Goal: Obtain resource: Download file/media

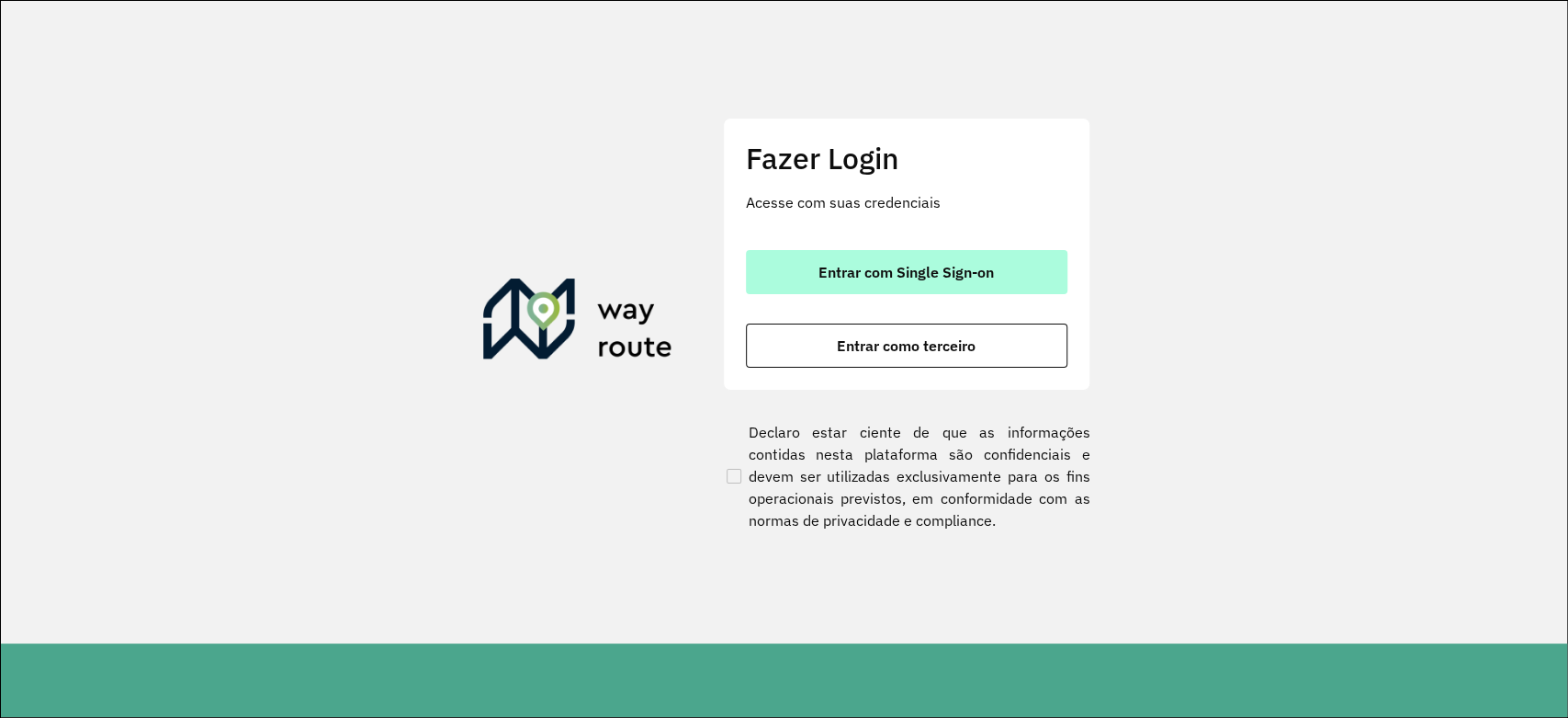
click at [970, 287] on button "Entrar com Single Sign-on" at bounding box center [906, 272] width 321 height 44
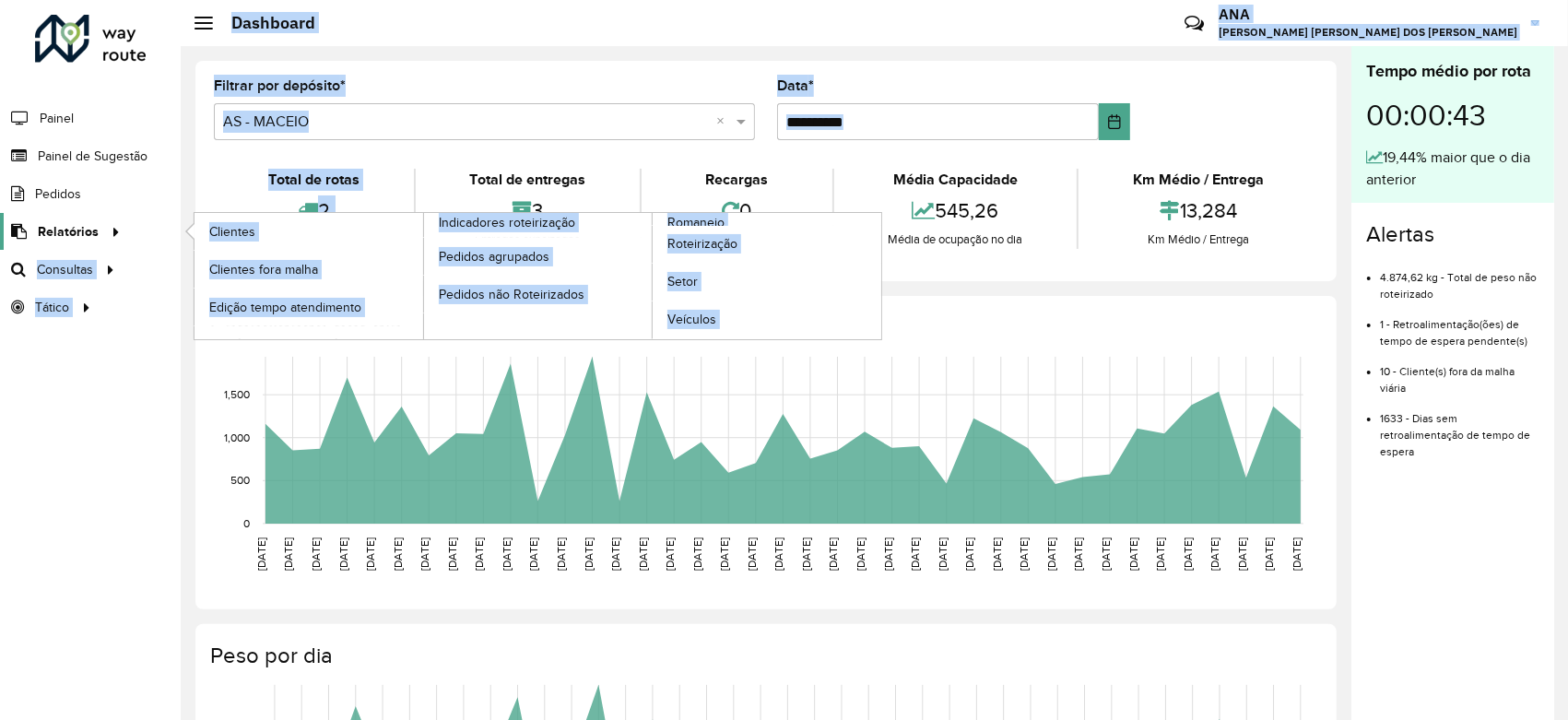
drag, startPoint x: 251, startPoint y: 231, endPoint x: 91, endPoint y: 229, distance: 160.0
click at [91, 229] on div "**********" at bounding box center [784, 360] width 1568 height 720
click at [91, 229] on span "Relatórios" at bounding box center [68, 231] width 61 height 19
click at [253, 223] on span "Clientes" at bounding box center [234, 231] width 50 height 19
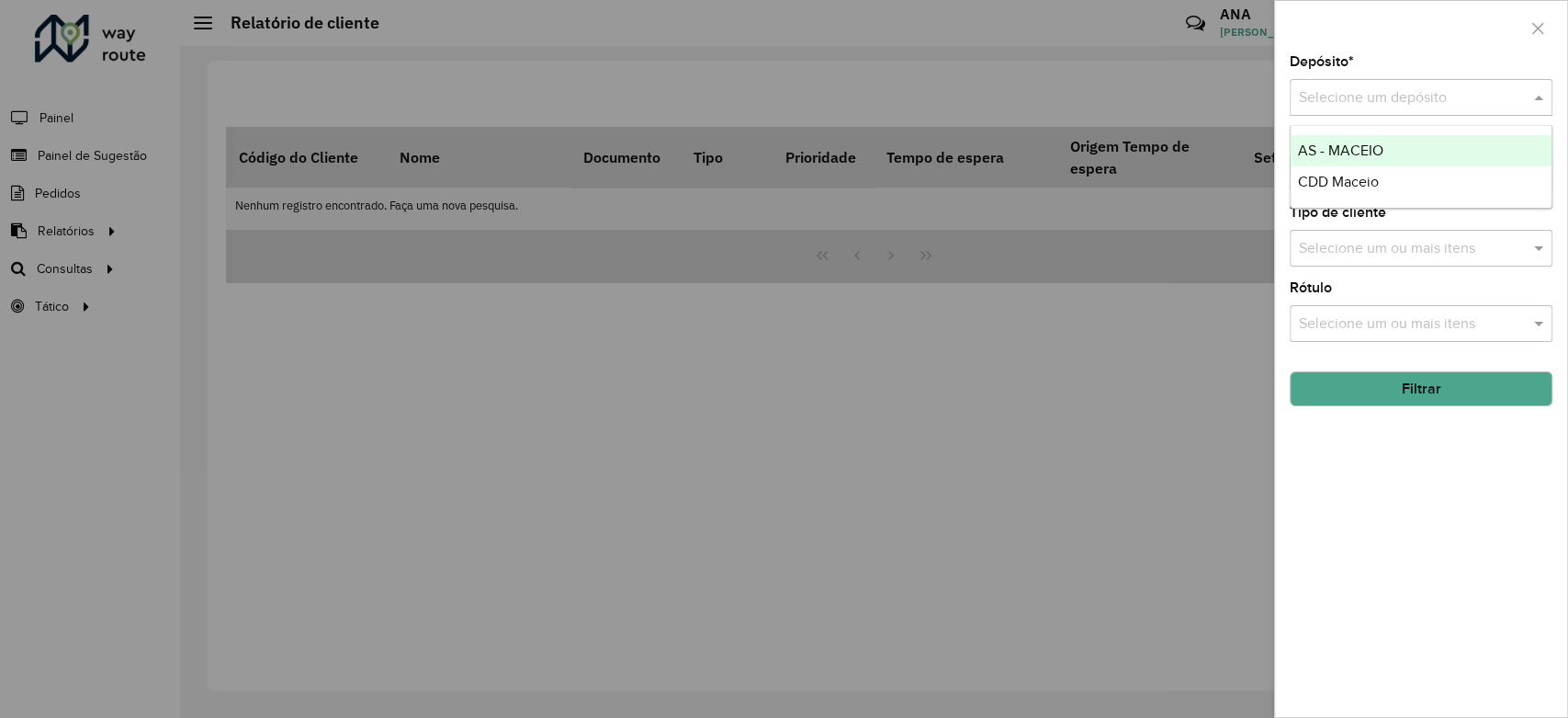
click at [1420, 105] on input "text" at bounding box center [1401, 98] width 207 height 22
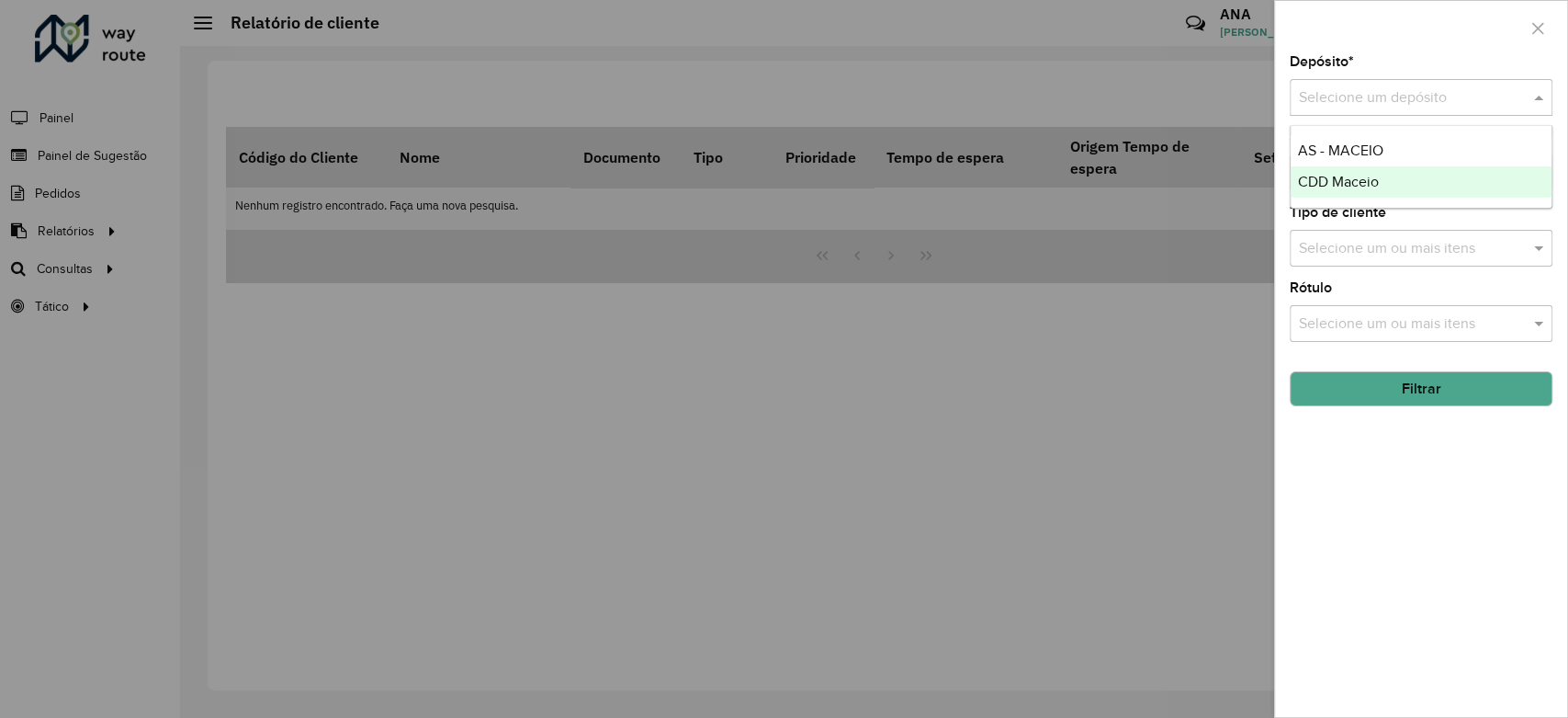
drag, startPoint x: 1394, startPoint y: 179, endPoint x: 1387, endPoint y: 170, distance: 11.4
click at [1393, 179] on div "CDD Maceio" at bounding box center [1420, 182] width 261 height 32
click at [1447, 388] on button "Filtrar" at bounding box center [1420, 388] width 263 height 35
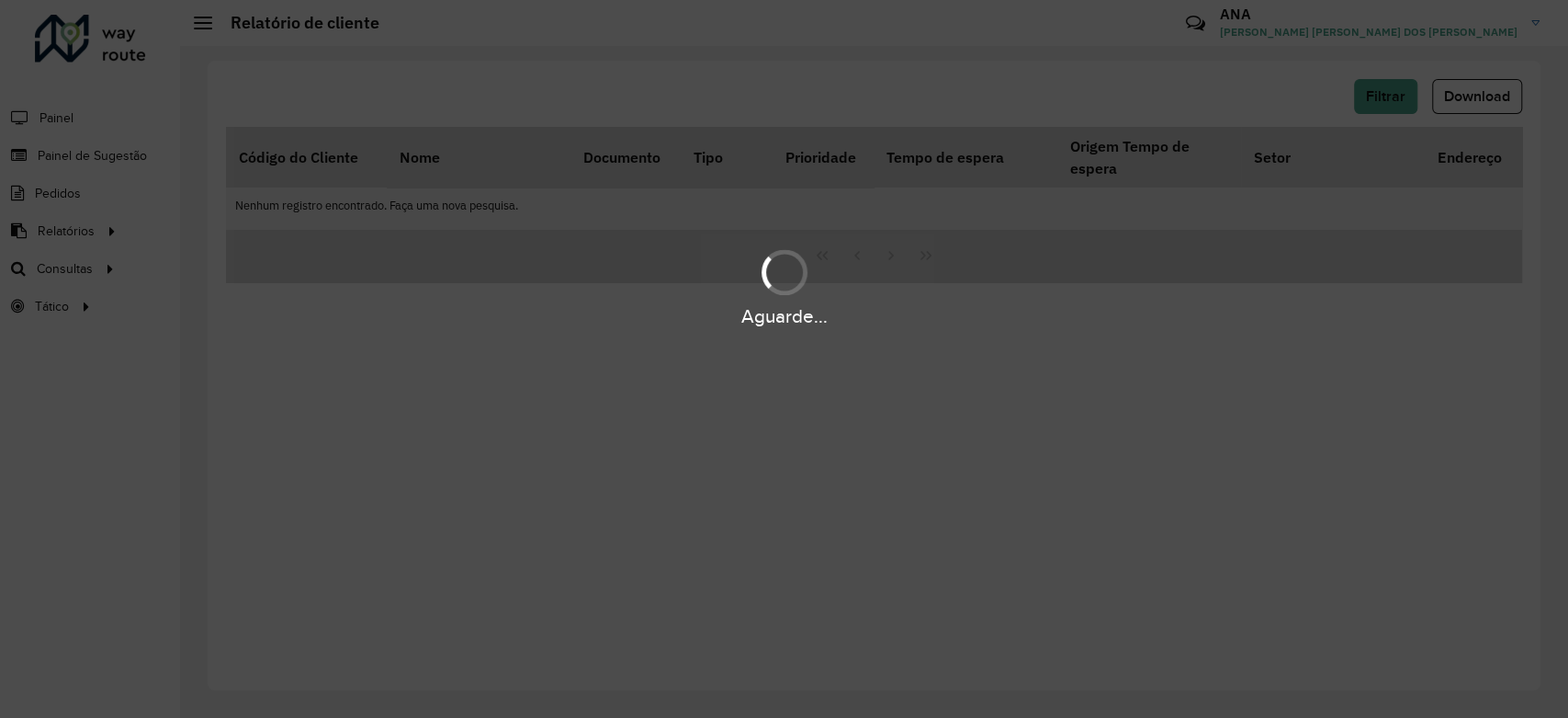
click at [1483, 92] on div "Aguarde..." at bounding box center [784, 359] width 1568 height 718
click at [1489, 92] on div "Aguarde..." at bounding box center [784, 359] width 1568 height 718
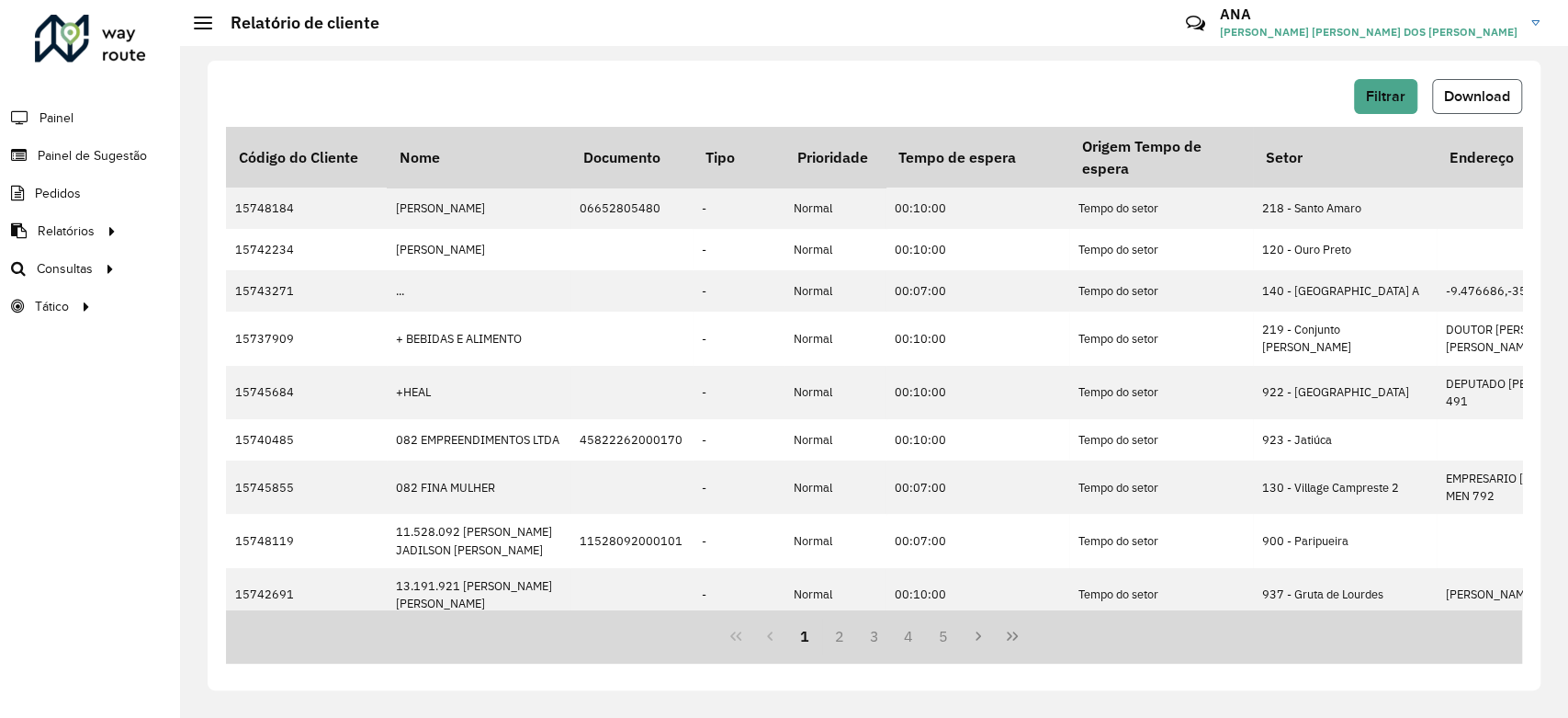
click at [1493, 89] on span "Download" at bounding box center [1477, 96] width 66 height 16
